Goal: Information Seeking & Learning: Check status

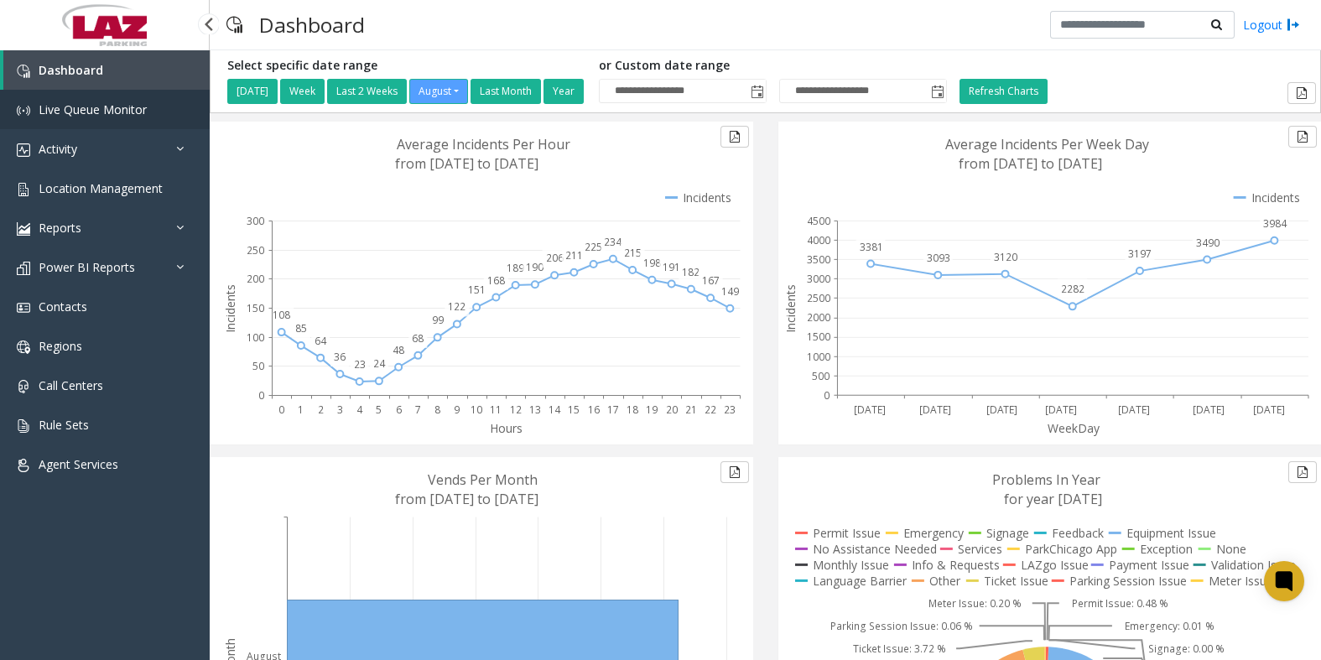
click at [75, 107] on span "Live Queue Monitor" at bounding box center [93, 109] width 108 height 16
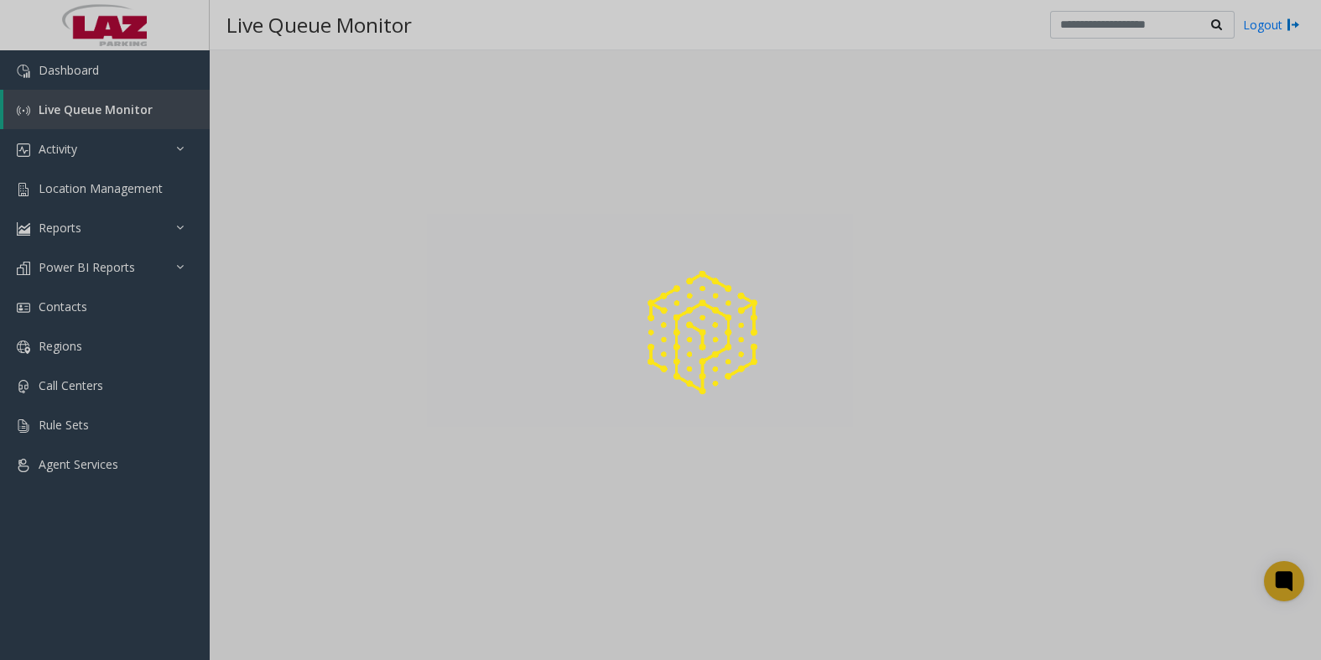
click at [112, 269] on div at bounding box center [660, 330] width 1321 height 660
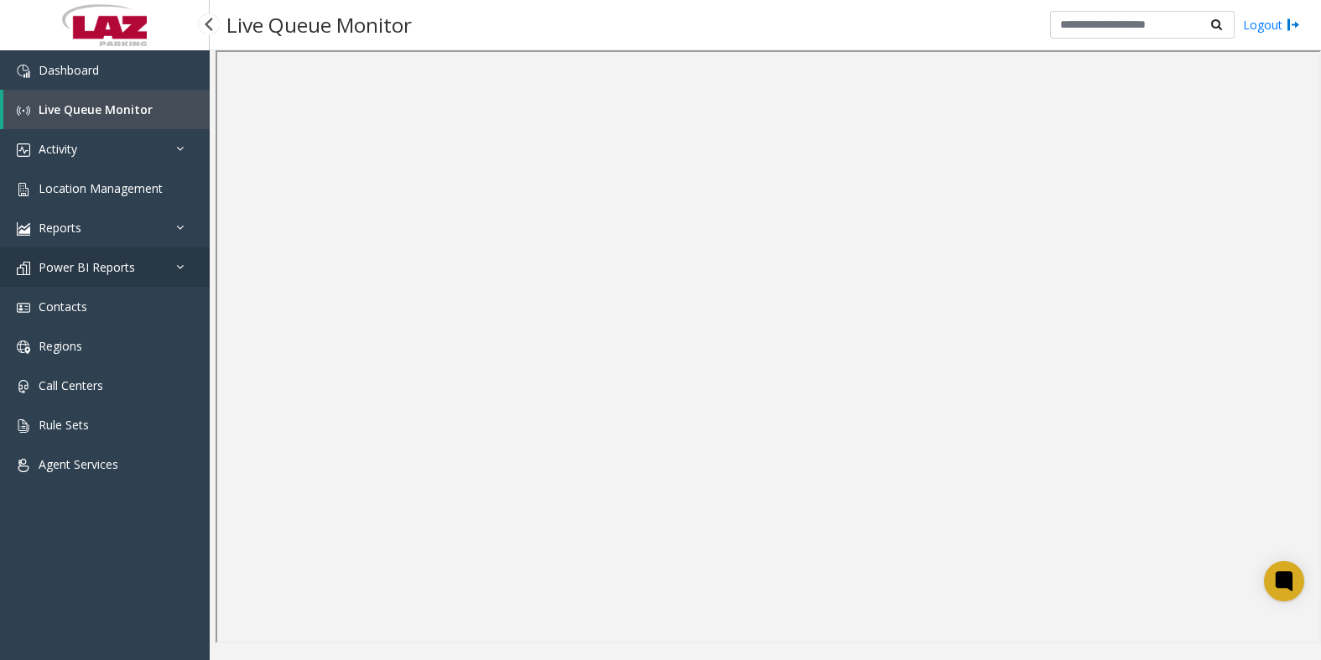
click at [112, 266] on span "Power BI Reports" at bounding box center [87, 267] width 96 height 16
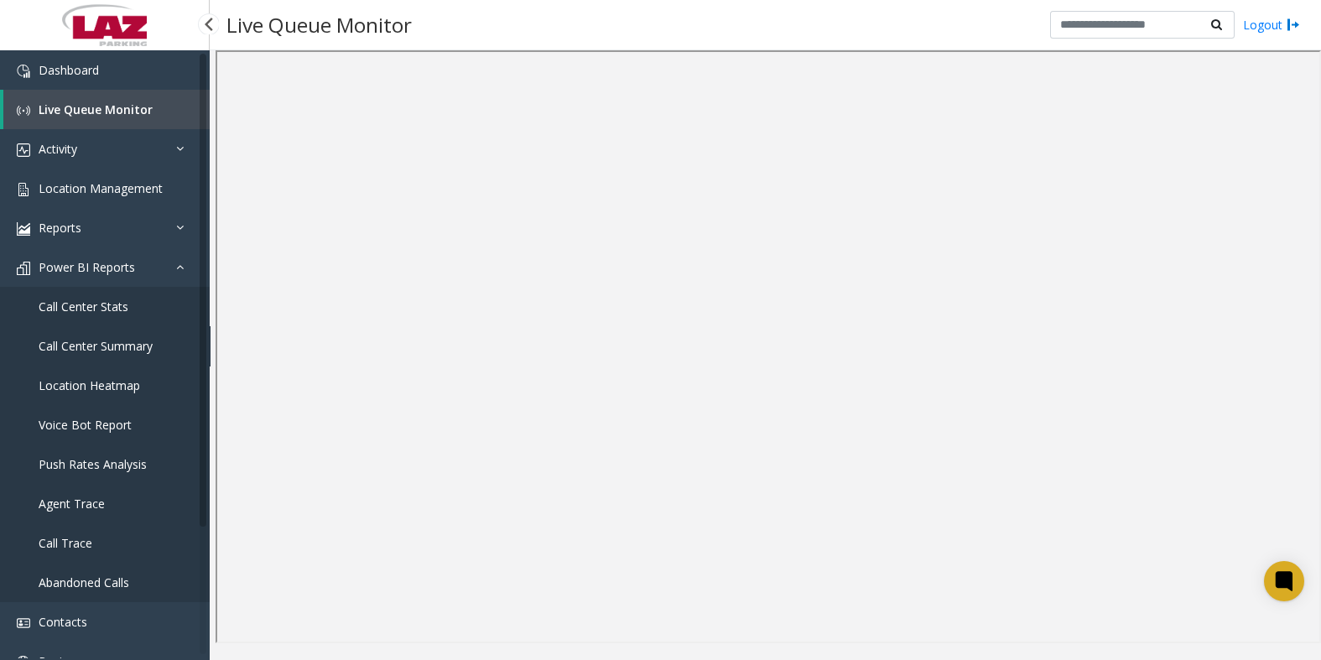
click at [92, 346] on span "Call Center Summary" at bounding box center [96, 346] width 114 height 16
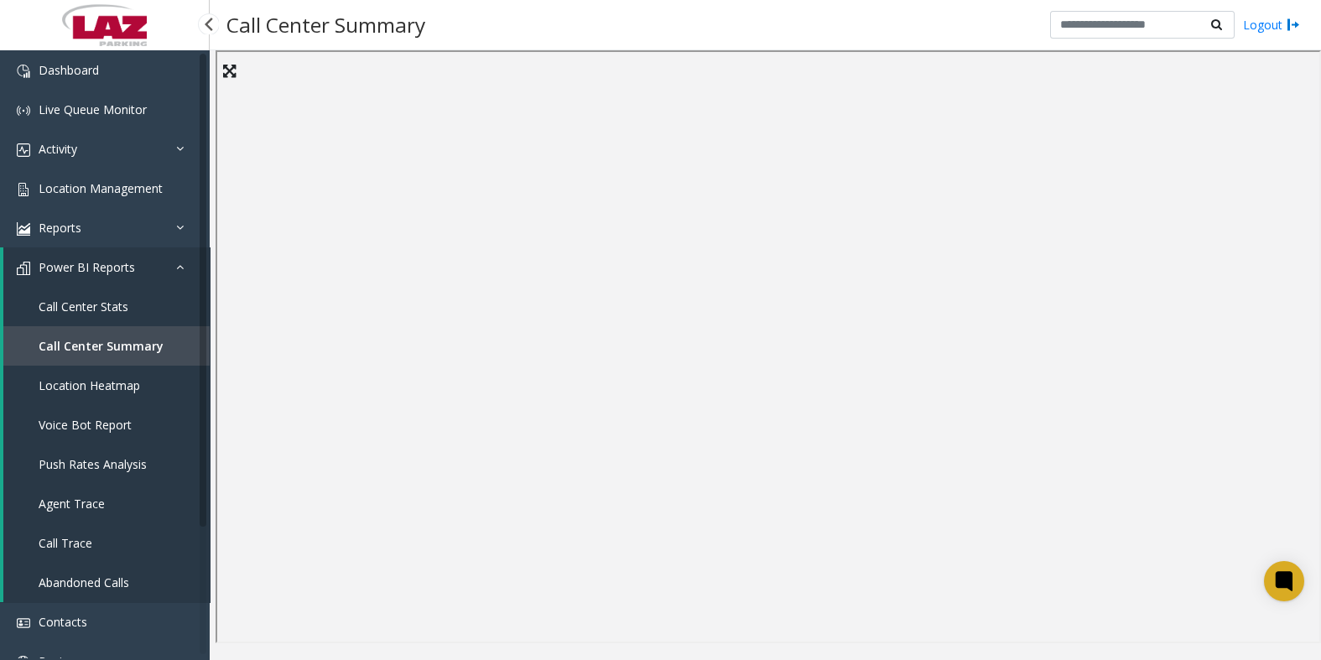
click at [97, 305] on span "Call Center Stats" at bounding box center [84, 307] width 90 height 16
